Goal: Use online tool/utility: Utilize a website feature to perform a specific function

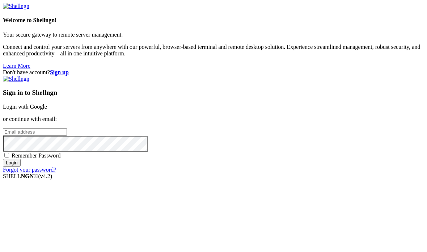
click at [334, 79] on div "Sign in to Shellngn Login with Google or continue with email: Remember Password…" at bounding box center [213, 124] width 421 height 97
click at [47, 104] on link "Login with Google" at bounding box center [25, 107] width 44 height 6
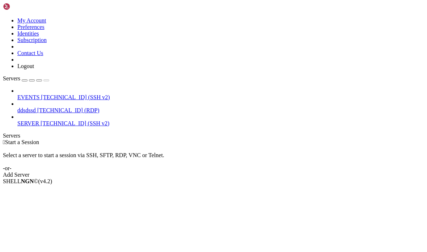
click at [35, 120] on span "SERVER" at bounding box center [28, 123] width 22 height 6
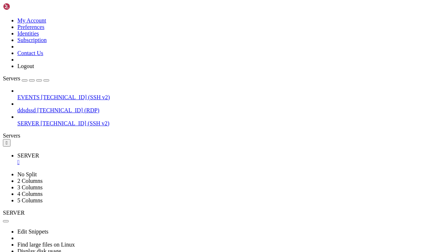
scroll to position [36, 0]
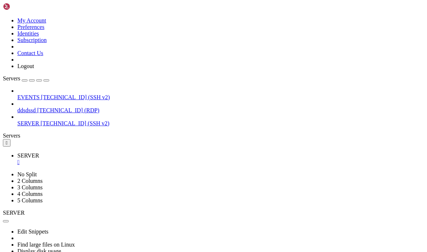
scroll to position [36, 0]
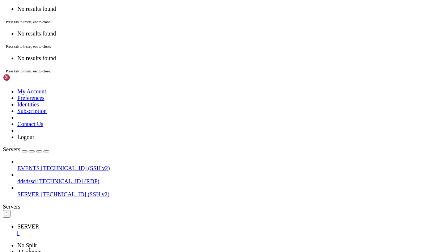
scroll to position [36, 0]
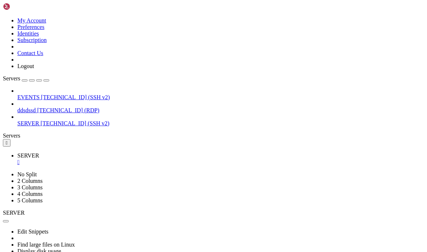
scroll to position [6906, 0]
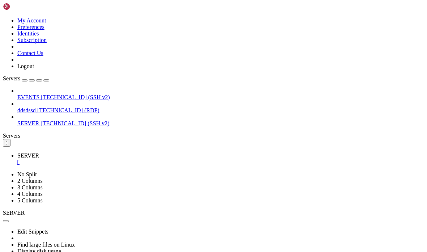
drag, startPoint x: 163, startPoint y: 342, endPoint x: 24, endPoint y: 329, distance: 139.3
copy div "nohup streamlink --player-external-http --player-external-http-port 9952 --http…"
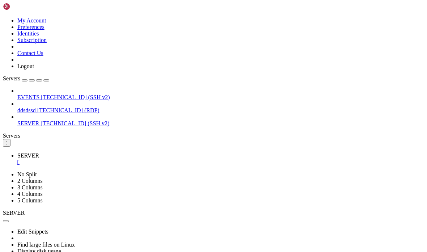
scroll to position [6938, 0]
